Goal: Transaction & Acquisition: Purchase product/service

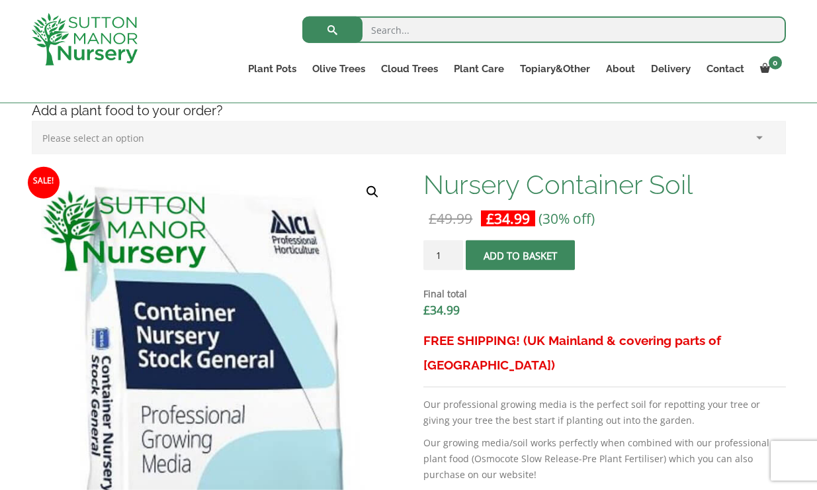
scroll to position [351, 0]
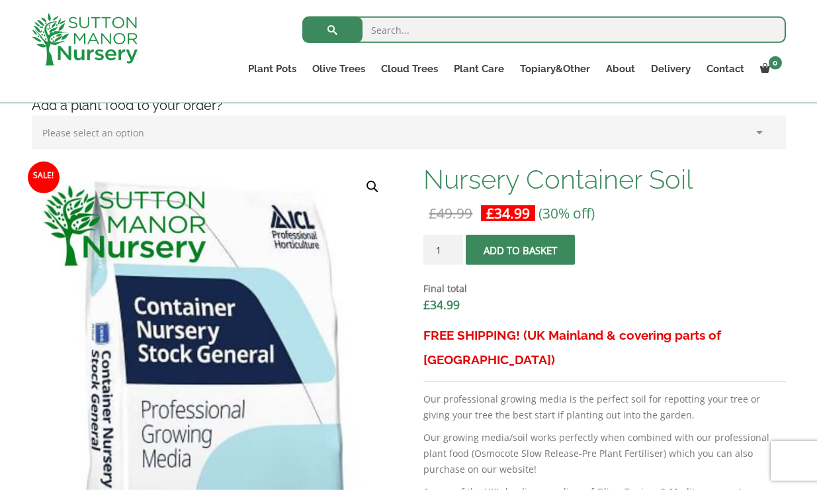
click at [509, 245] on button "Add to basket" at bounding box center [520, 250] width 109 height 30
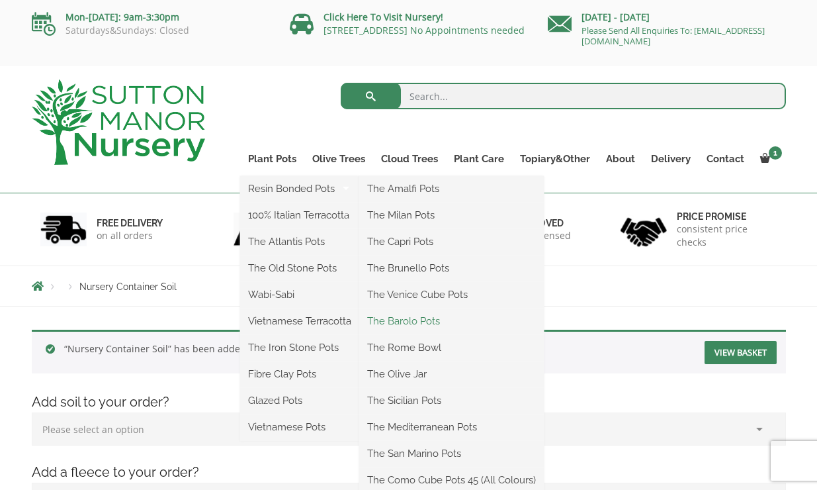
click at [421, 325] on link "The Barolo Pots" at bounding box center [451, 321] width 185 height 20
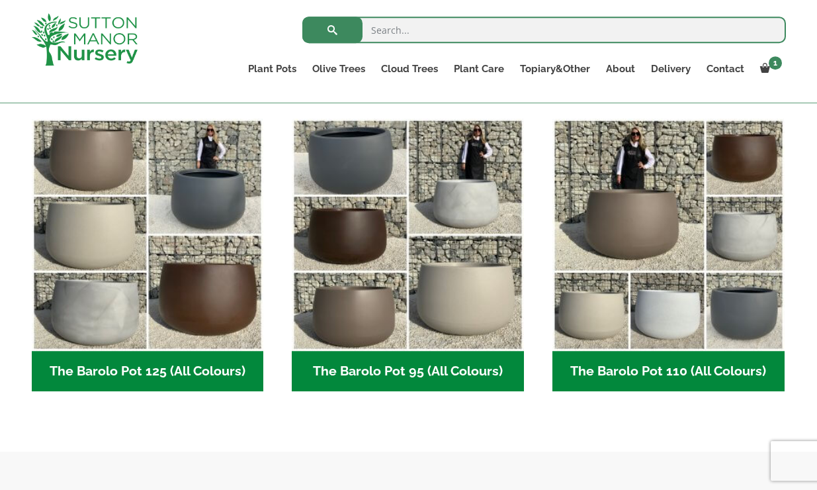
scroll to position [643, 0]
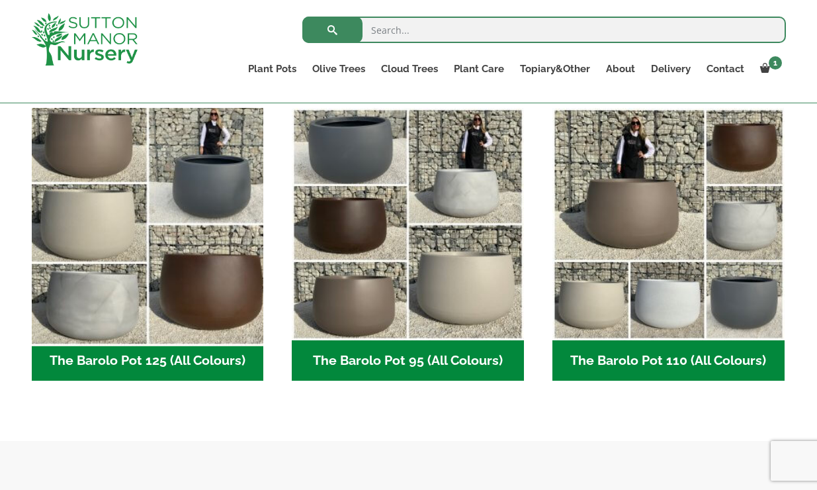
click at [175, 320] on img "Visit product category The Barolo Pot 125 (All Colours)" at bounding box center [147, 224] width 243 height 243
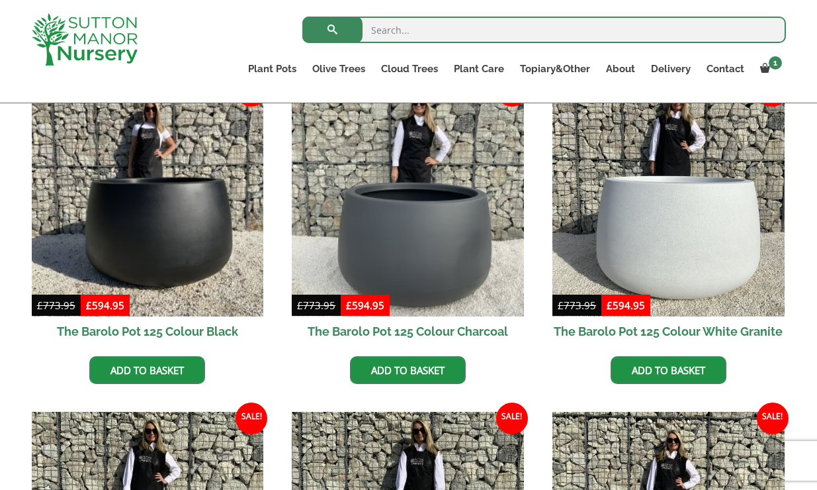
scroll to position [322, 0]
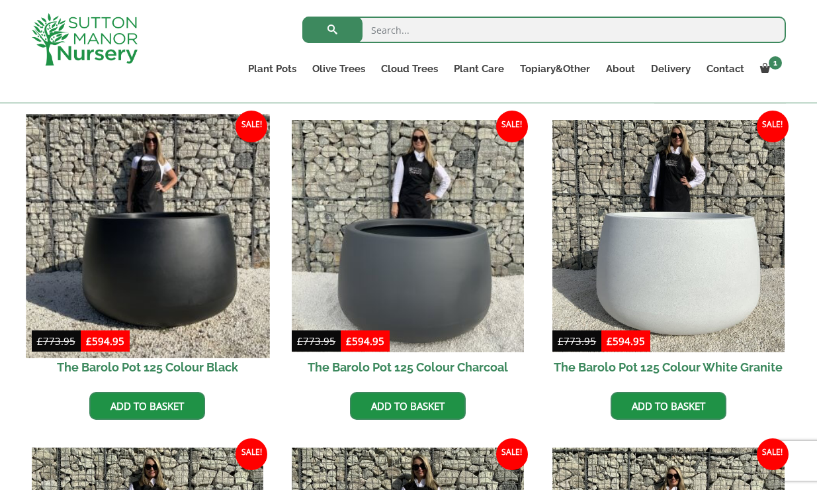
click at [169, 270] on img at bounding box center [147, 235] width 243 height 243
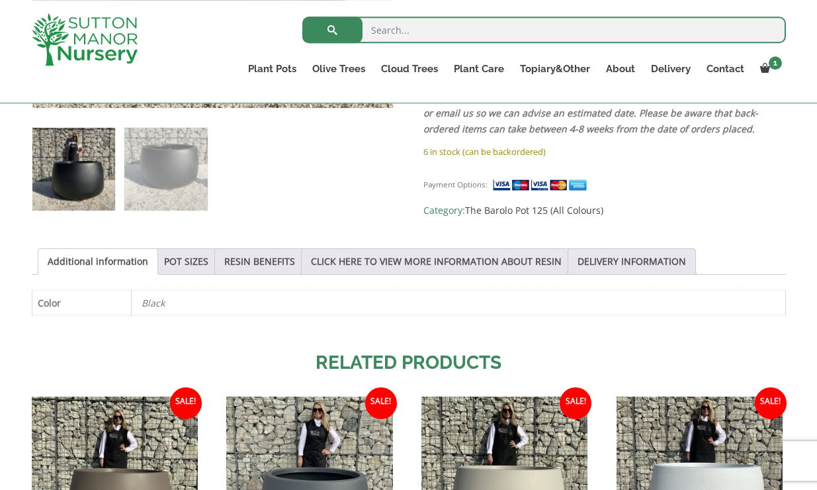
scroll to position [572, 0]
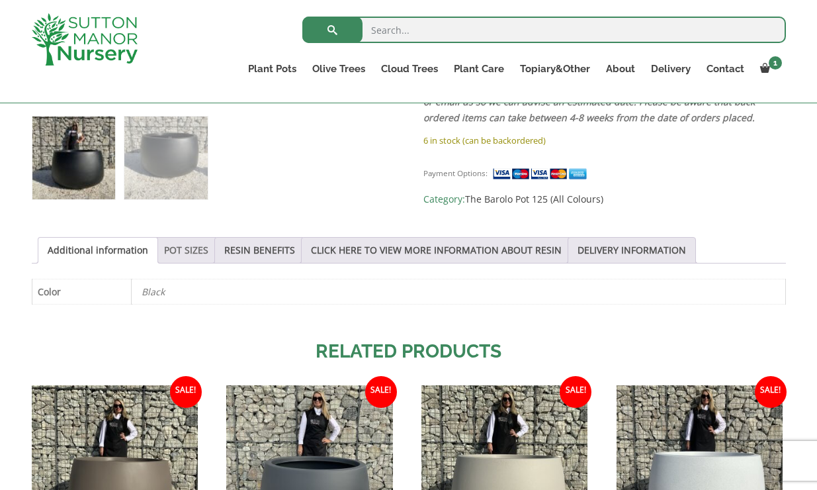
click at [179, 260] on link "POT SIZES" at bounding box center [186, 250] width 44 height 25
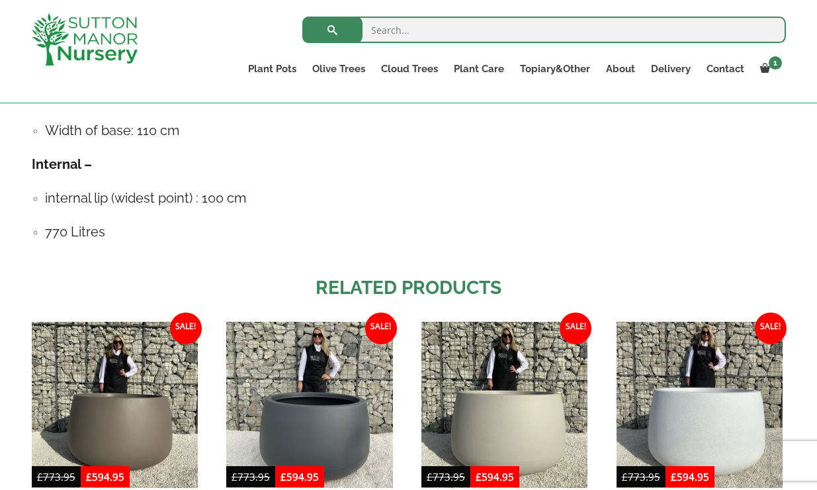
scroll to position [904, 0]
